Goal: Task Accomplishment & Management: Use online tool/utility

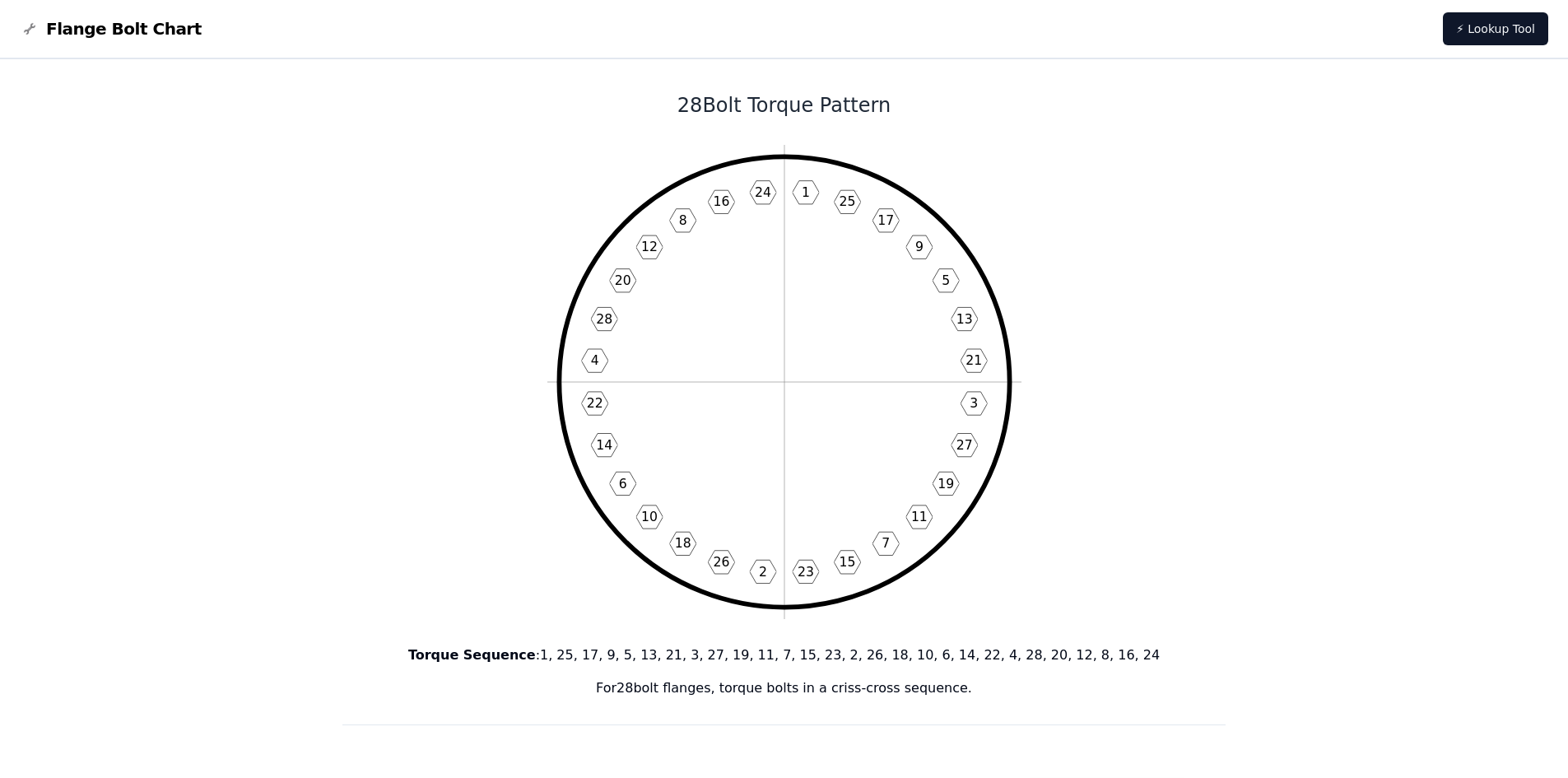
drag, startPoint x: 423, startPoint y: -7, endPoint x: 283, endPoint y: 178, distance: 232.0
click at [1525, 19] on link "⚡ Lookup Tool" at bounding box center [1495, 28] width 105 height 33
